Goal: Navigation & Orientation: Find specific page/section

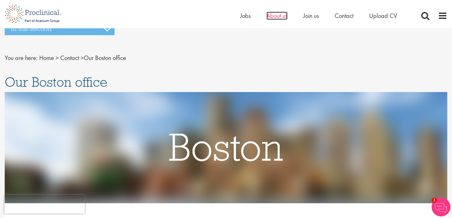
click at [267, 16] on span "About us" at bounding box center [276, 16] width 21 height 8
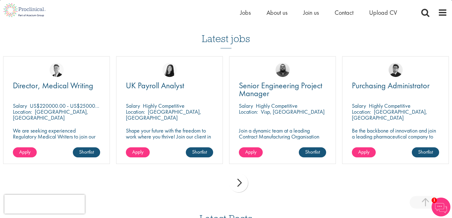
scroll to position [1132, 0]
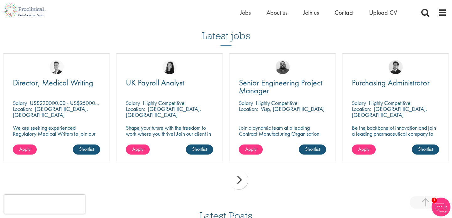
click at [238, 175] on div "next" at bounding box center [238, 179] width 19 height 19
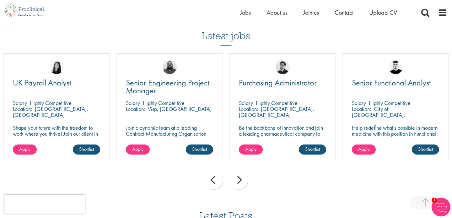
click at [239, 179] on div "next" at bounding box center [238, 179] width 19 height 19
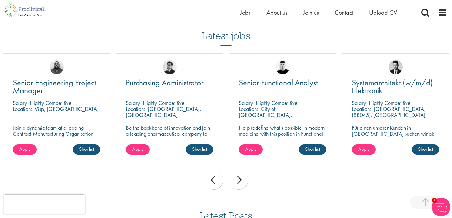
click at [239, 179] on div "next" at bounding box center [238, 179] width 19 height 19
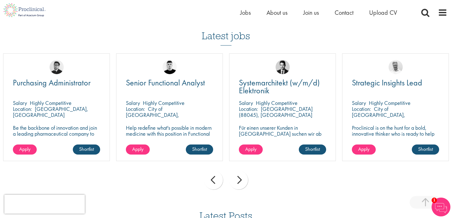
click at [239, 179] on div "next" at bounding box center [238, 179] width 19 height 19
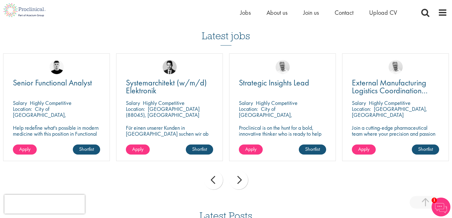
click at [239, 179] on div "next" at bounding box center [238, 179] width 19 height 19
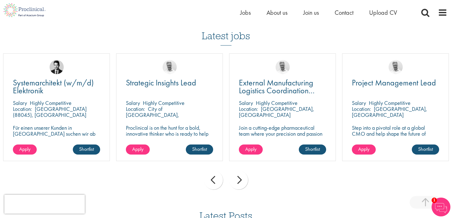
click at [239, 179] on div "next" at bounding box center [238, 179] width 19 height 19
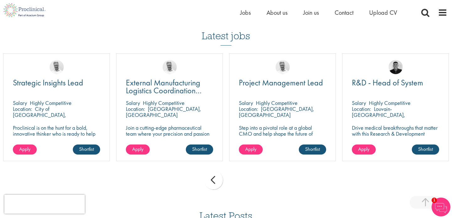
click at [239, 179] on div "prev next" at bounding box center [226, 180] width 452 height 27
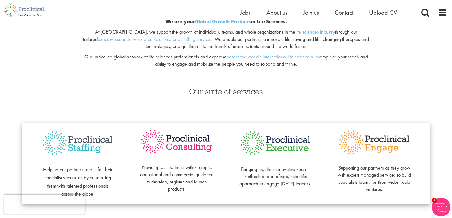
scroll to position [0, 0]
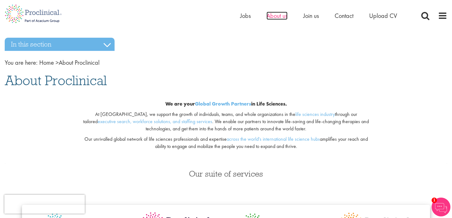
click at [271, 15] on span "About us" at bounding box center [276, 16] width 21 height 8
click at [244, 14] on span "Jobs" at bounding box center [245, 16] width 11 height 8
